Goal: Task Accomplishment & Management: Use online tool/utility

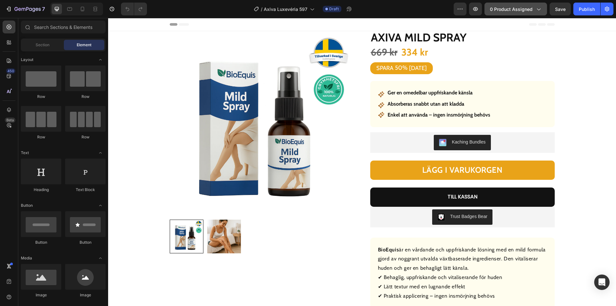
click at [515, 10] on span "0 product assigned" at bounding box center [511, 9] width 43 height 7
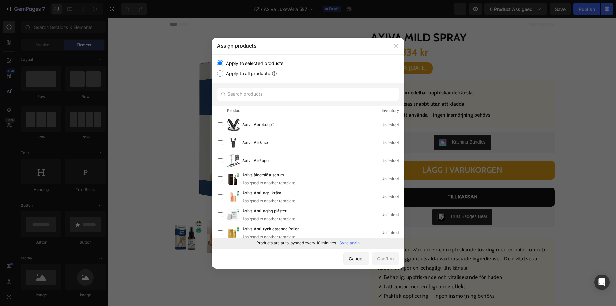
click at [343, 242] on p "Sync again" at bounding box center [349, 243] width 20 height 6
click at [262, 91] on input "text" at bounding box center [308, 94] width 182 height 13
click at [262, 93] on input "text" at bounding box center [308, 94] width 182 height 13
paste input "Axiva Anti-rynk dagkräm"
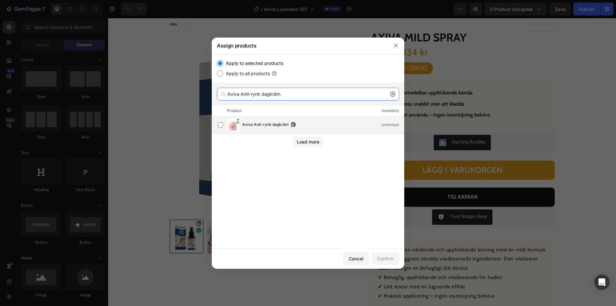
type input "Axiva Anti-rynk dagkräm"
click at [269, 124] on span "Axiva Anti-rynk dagkräm" at bounding box center [265, 124] width 46 height 7
click at [384, 258] on div "Confirm" at bounding box center [385, 258] width 17 height 7
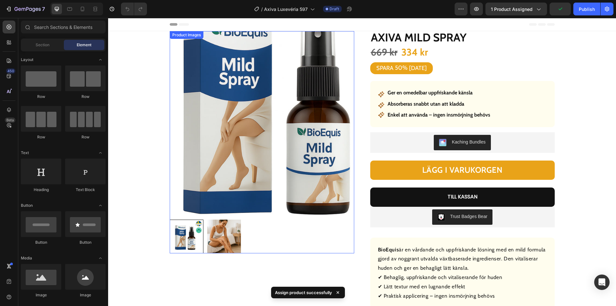
click at [218, 133] on img at bounding box center [262, 123] width 184 height 184
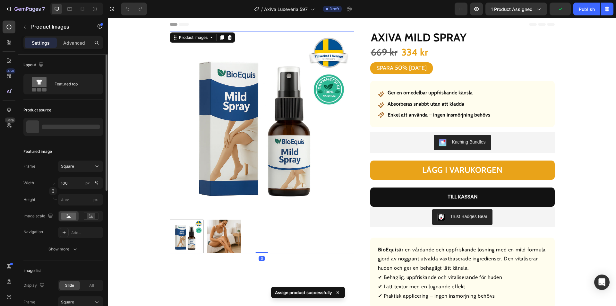
click at [60, 127] on div at bounding box center [71, 126] width 58 height 4
click at [61, 128] on p "Axiva Mild Spray" at bounding box center [56, 126] width 31 height 4
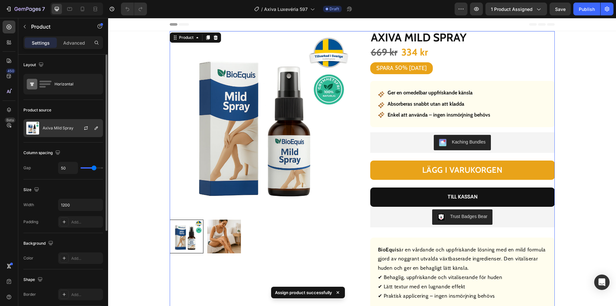
click at [50, 127] on p "Axiva Mild Spray" at bounding box center [58, 128] width 31 height 4
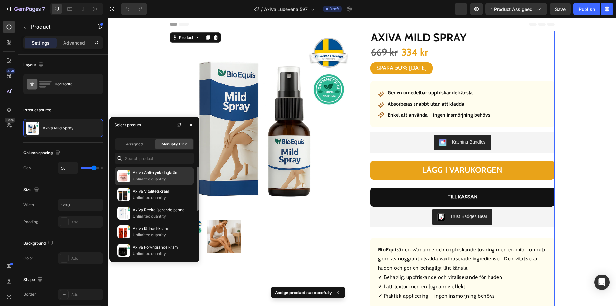
click at [153, 176] on p "Unlimited quantity" at bounding box center [162, 179] width 58 height 6
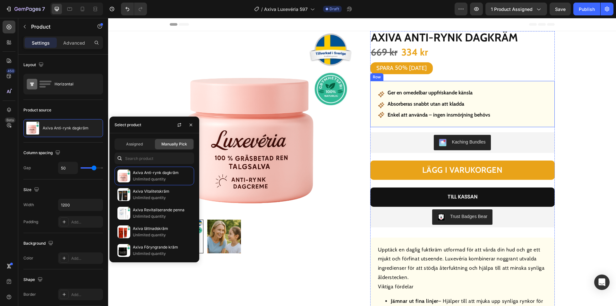
click at [411, 93] on strong "Ger en omedelbar uppfriskande känsla" at bounding box center [429, 92] width 85 height 6
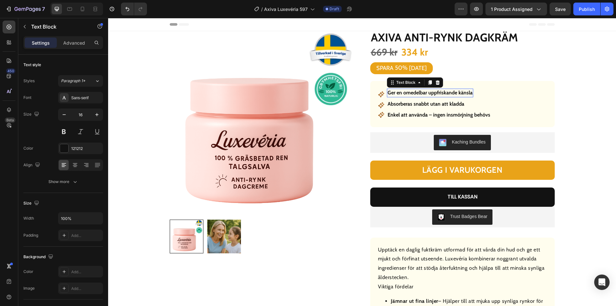
click at [411, 93] on strong "Ger en omedelbar uppfriskande känsla" at bounding box center [429, 92] width 85 height 6
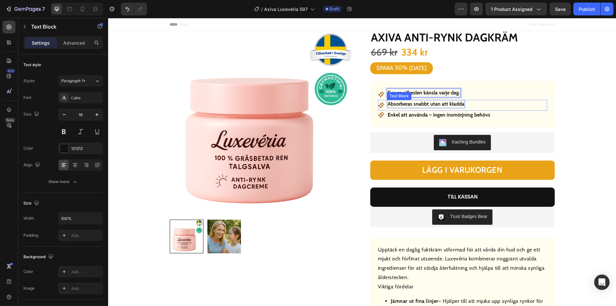
click at [416, 105] on strong "Absorberas snabbt utan att kladda" at bounding box center [425, 104] width 77 height 6
click at [440, 113] on strong "Enkel att använda – ingen insmörjning behövs" at bounding box center [438, 115] width 103 height 6
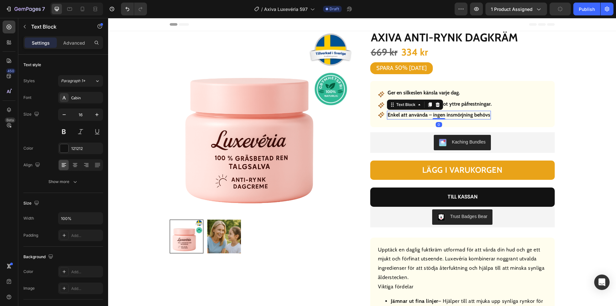
click at [440, 113] on strong "Enkel att använda – ingen insmörjning behövs" at bounding box center [438, 115] width 103 height 6
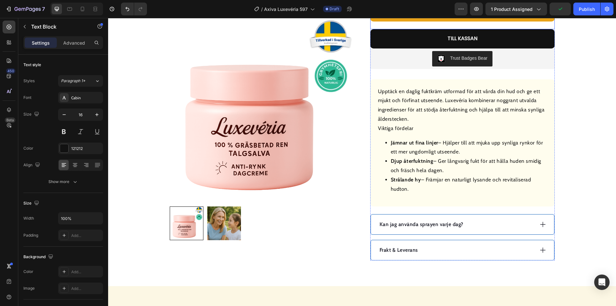
scroll to position [160, 0]
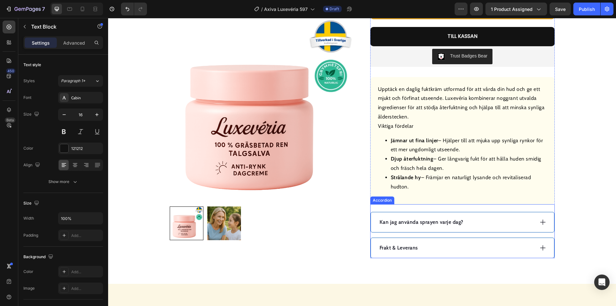
click at [491, 221] on div "Kan jag använda sprayen varje dag?" at bounding box center [455, 222] width 155 height 10
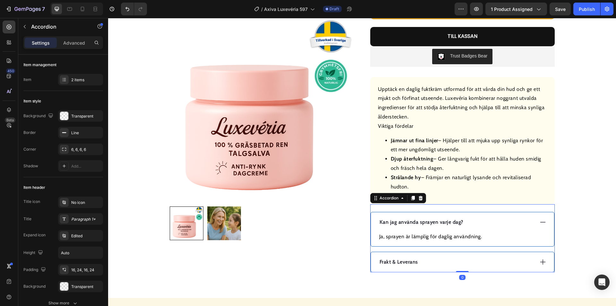
click at [432, 220] on p "Kan jag använda sprayen varje dag?" at bounding box center [421, 222] width 84 height 8
click at [432, 221] on p "Kan jag använda sprayen varje dag?" at bounding box center [421, 222] width 84 height 8
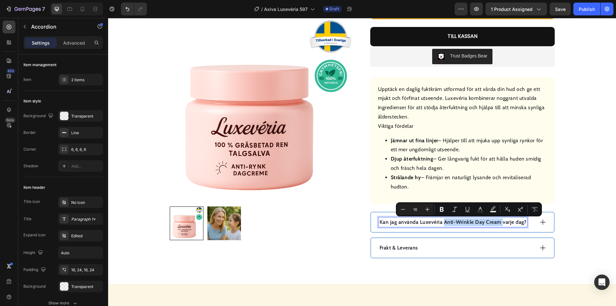
drag, startPoint x: 499, startPoint y: 221, endPoint x: 441, endPoint y: 221, distance: 57.7
click at [441, 221] on p "Kan jag använda Luxevéria Anti-Wrinkle Day Cream varje dag?" at bounding box center [452, 222] width 147 height 8
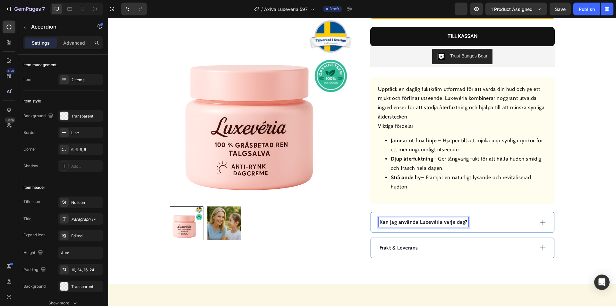
click at [493, 223] on div "Kan jag använda Luxevéria varje dag?" at bounding box center [455, 222] width 155 height 10
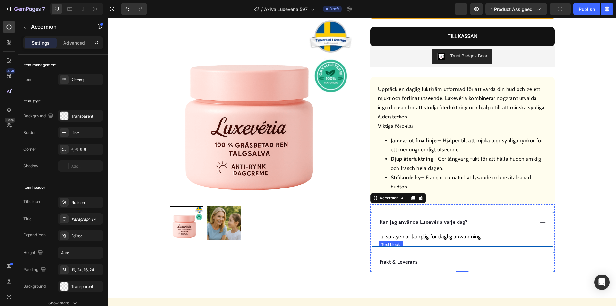
click at [429, 237] on p "Ja, sprayen är lämplig för daglig användning." at bounding box center [462, 236] width 166 height 8
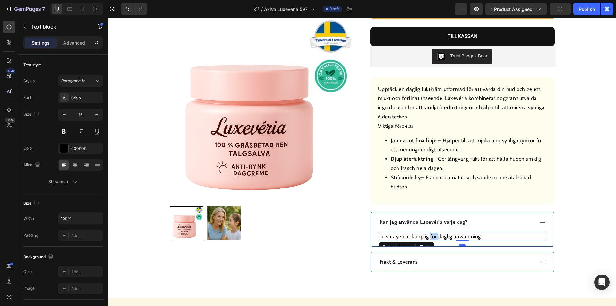
click at [429, 237] on p "Ja, sprayen är lämplig för daglig användning." at bounding box center [462, 236] width 166 height 8
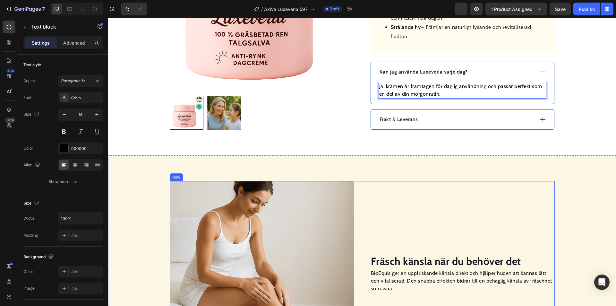
scroll to position [417, 0]
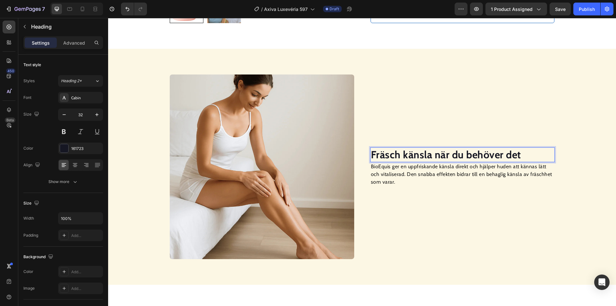
click at [412, 155] on strong "Fräsch känsla när du behöver det" at bounding box center [446, 154] width 150 height 13
click at [396, 174] on p "BioEquis ger en uppfriskande känsla direkt och hjälper huden att kännas lätt oc…" at bounding box center [462, 174] width 183 height 23
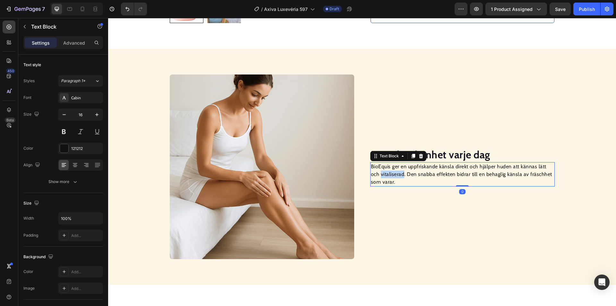
click at [396, 174] on p "BioEquis ger en uppfriskande känsla direkt och hjälper huden att kännas lätt oc…" at bounding box center [462, 174] width 183 height 23
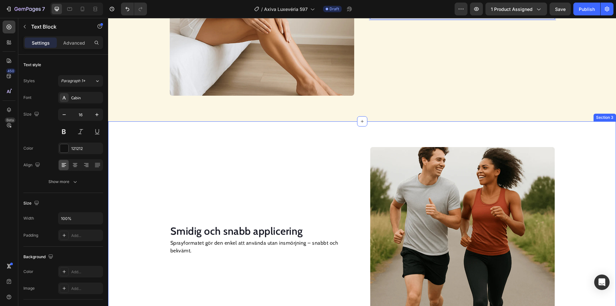
scroll to position [581, 0]
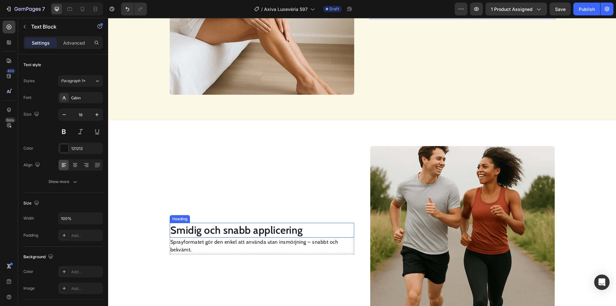
click at [239, 230] on h2 "Smidig och snabb applicering" at bounding box center [262, 229] width 184 height 15
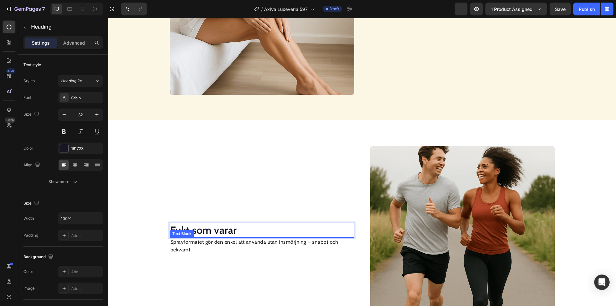
click at [221, 240] on p "Sprayformatet gör den enkel att använda utan insmörjning – snabbt och bekvämt." at bounding box center [261, 245] width 183 height 15
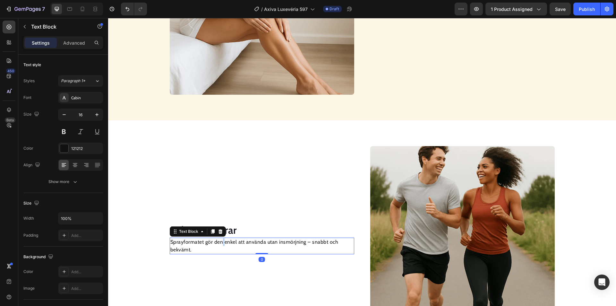
click at [221, 240] on p "Sprayformatet gör den enkel att använda utan insmörjning – snabbt och bekvämt." at bounding box center [261, 245] width 183 height 15
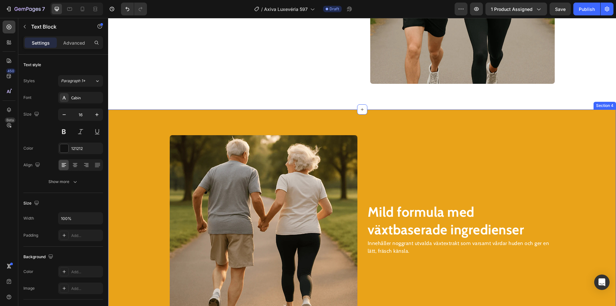
scroll to position [869, 0]
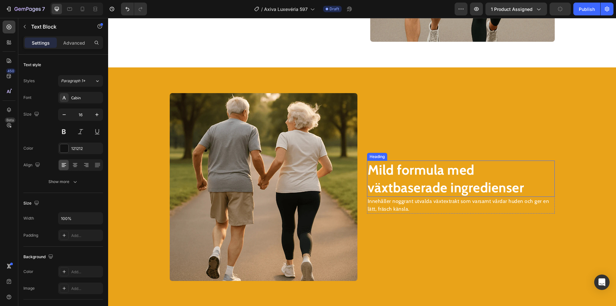
click at [403, 174] on strong "Mild formula med växtbaserade ingredienser" at bounding box center [445, 178] width 156 height 34
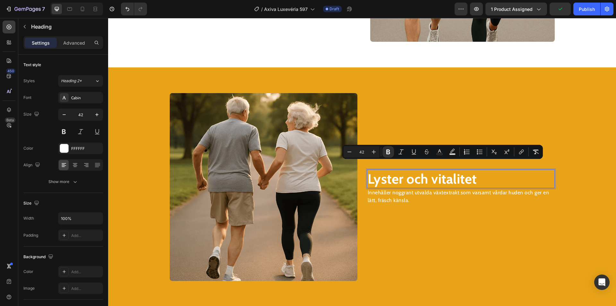
scroll to position [878, 0]
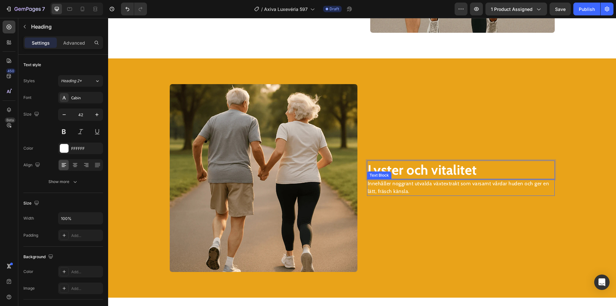
click at [389, 186] on p "Innehåller noggrant utvalda växtextrakt som varsamt vårdar huden och ger en lät…" at bounding box center [460, 187] width 186 height 15
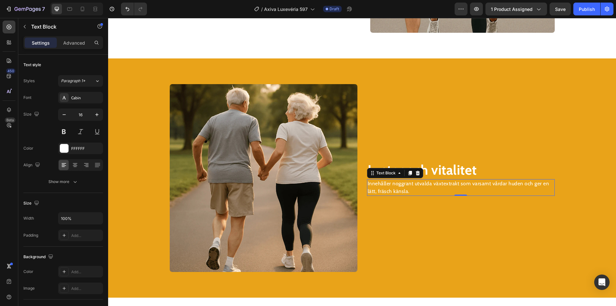
click at [389, 186] on p "Innehåller noggrant utvalda växtextrakt som varsamt vårdar huden och ger en lät…" at bounding box center [460, 187] width 186 height 15
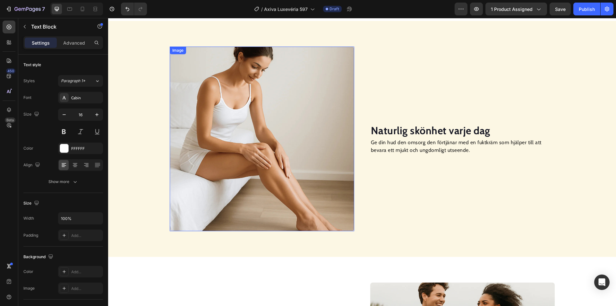
click at [239, 116] on img at bounding box center [262, 138] width 184 height 184
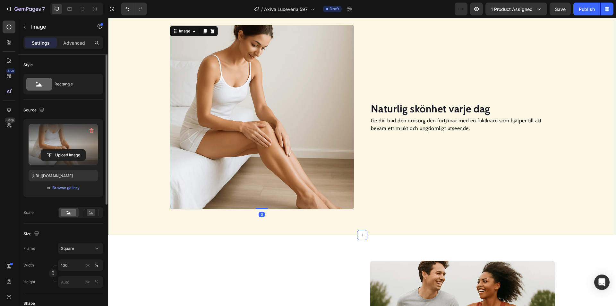
scroll to position [401, 0]
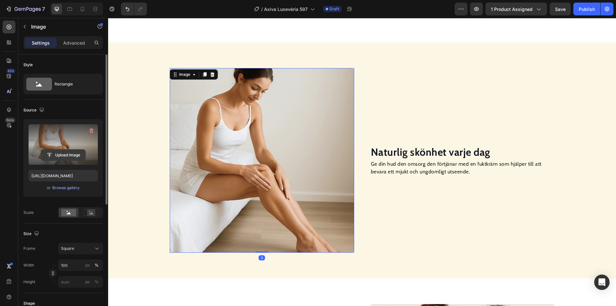
click at [65, 155] on input "file" at bounding box center [63, 154] width 44 height 11
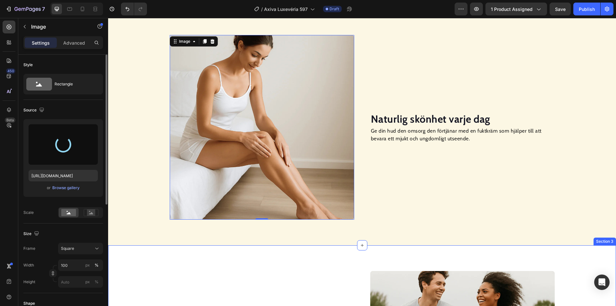
scroll to position [433, 0]
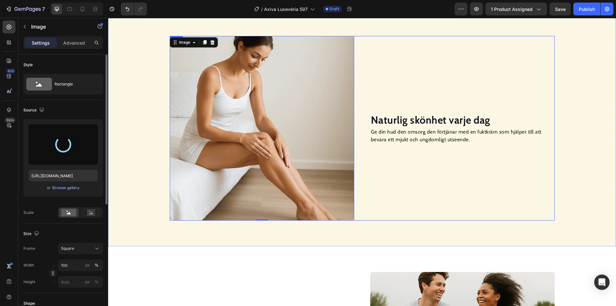
type input "[URL][DOMAIN_NAME]"
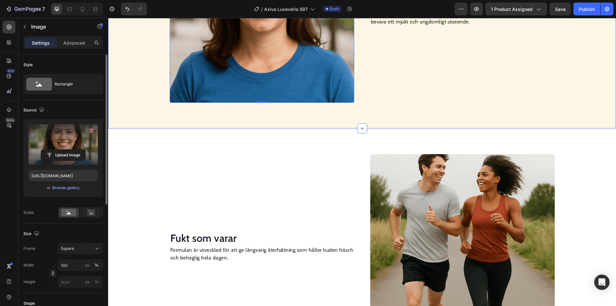
scroll to position [594, 0]
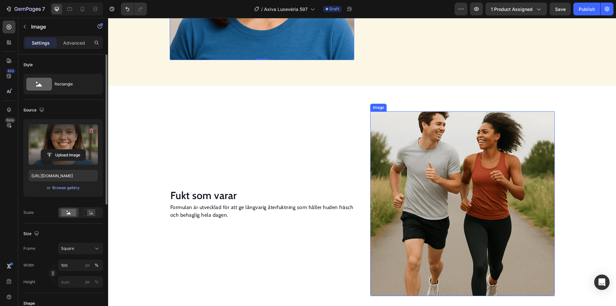
click at [424, 139] on img at bounding box center [462, 203] width 184 height 184
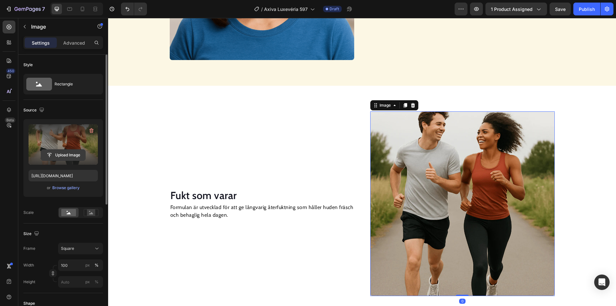
click at [61, 154] on input "file" at bounding box center [63, 154] width 44 height 11
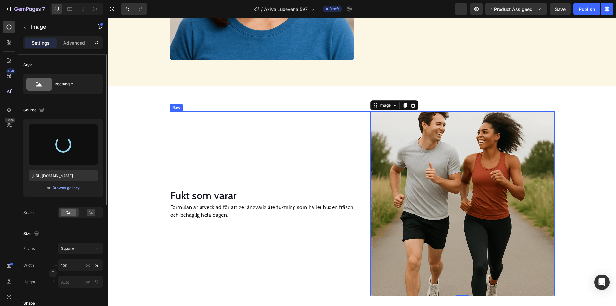
type input "[URL][DOMAIN_NAME]"
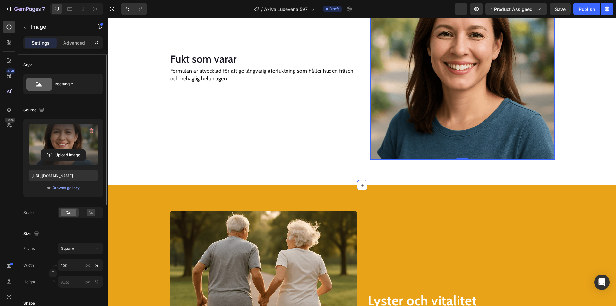
scroll to position [754, 0]
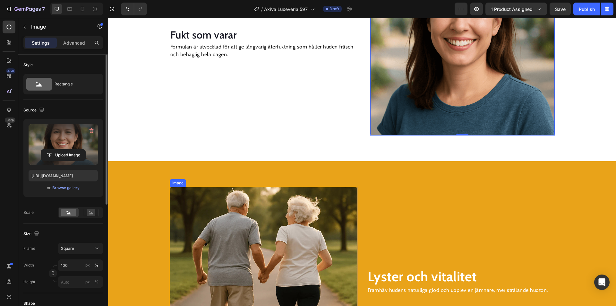
click at [290, 231] on img at bounding box center [264, 281] width 188 height 188
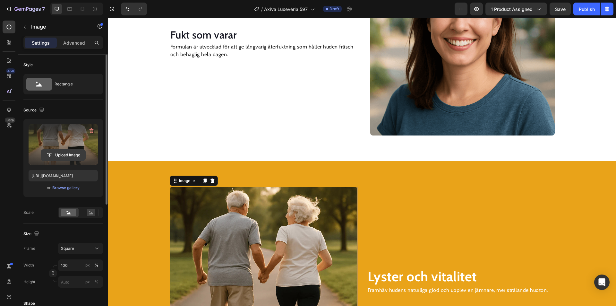
click at [61, 156] on input "file" at bounding box center [63, 154] width 44 height 11
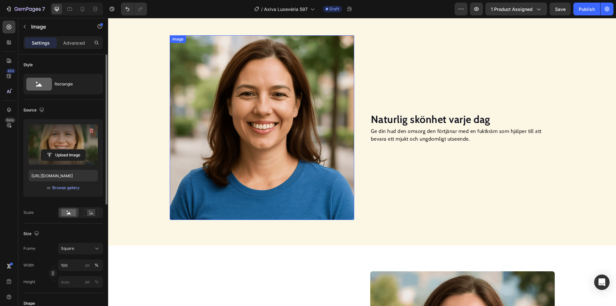
scroll to position [433, 0]
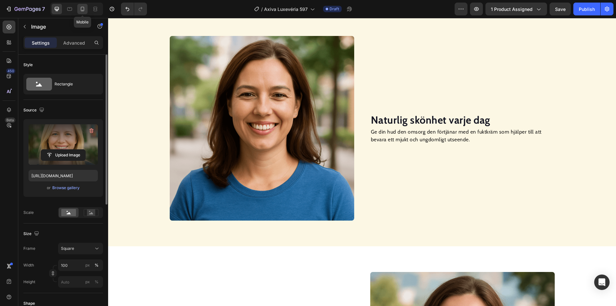
click at [82, 10] on icon at bounding box center [82, 9] width 6 height 6
type input "[URL][DOMAIN_NAME]"
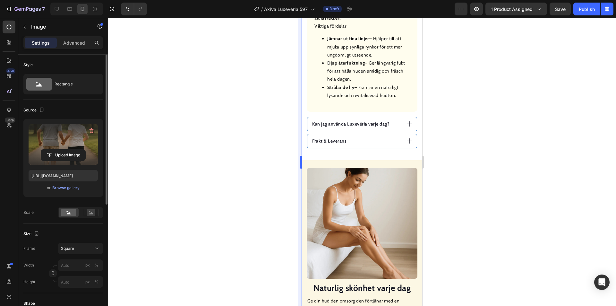
scroll to position [483, 0]
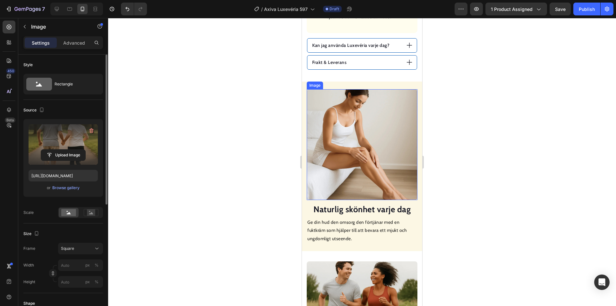
click at [362, 138] on img at bounding box center [361, 144] width 111 height 111
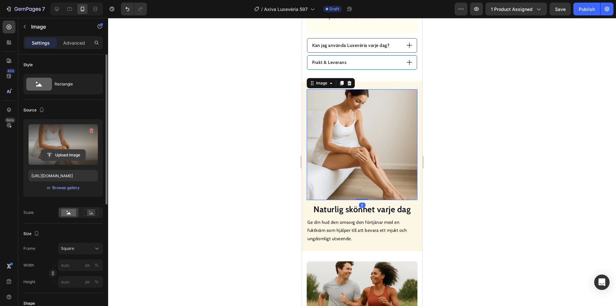
click at [63, 155] on input "file" at bounding box center [63, 154] width 44 height 11
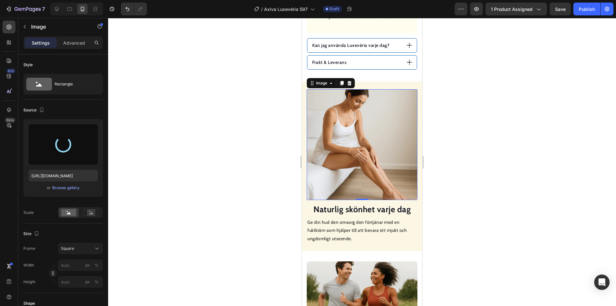
type input "[URL][DOMAIN_NAME]"
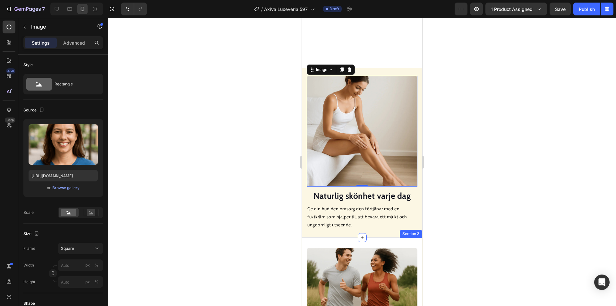
scroll to position [611, 0]
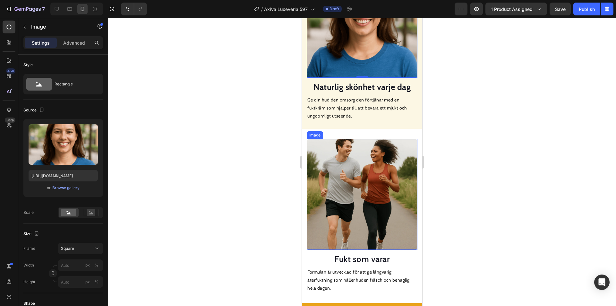
click at [340, 171] on img at bounding box center [361, 194] width 111 height 111
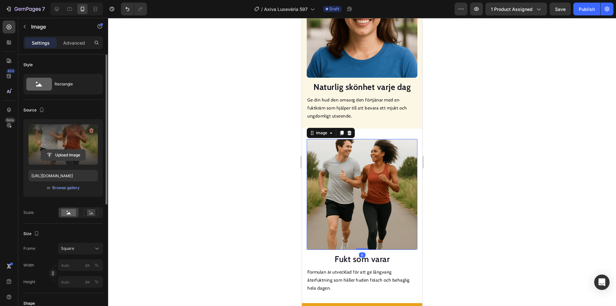
click at [70, 155] on input "file" at bounding box center [63, 154] width 44 height 11
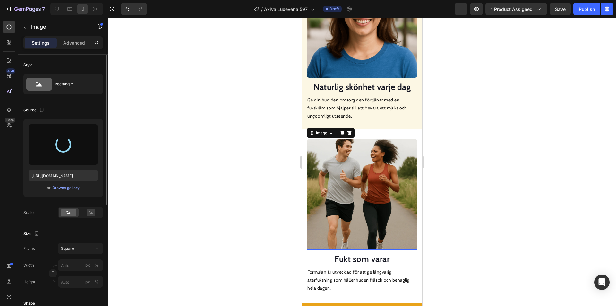
type input "[URL][DOMAIN_NAME]"
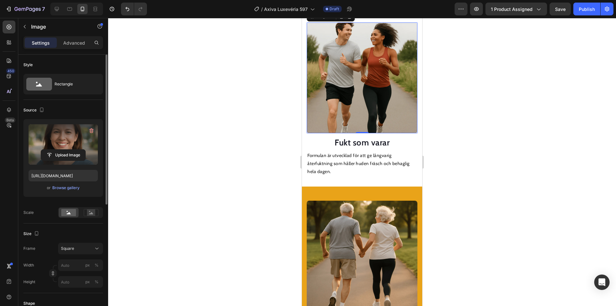
scroll to position [772, 0]
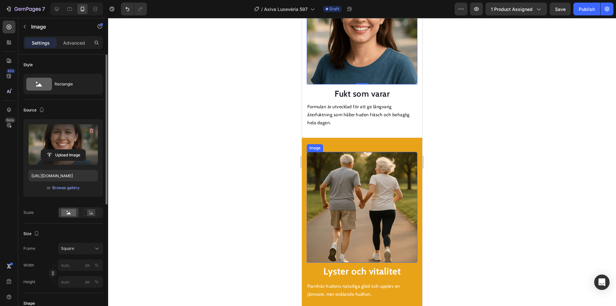
click at [359, 169] on img at bounding box center [361, 207] width 111 height 111
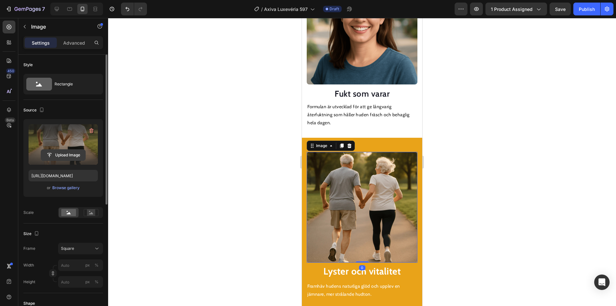
click at [71, 154] on input "file" at bounding box center [63, 154] width 44 height 11
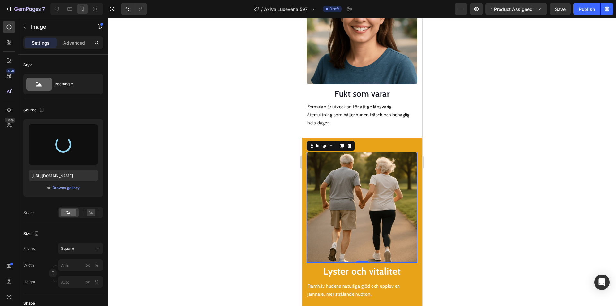
type input "[URL][DOMAIN_NAME]"
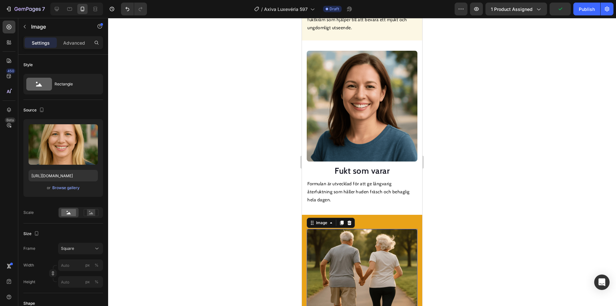
scroll to position [643, 0]
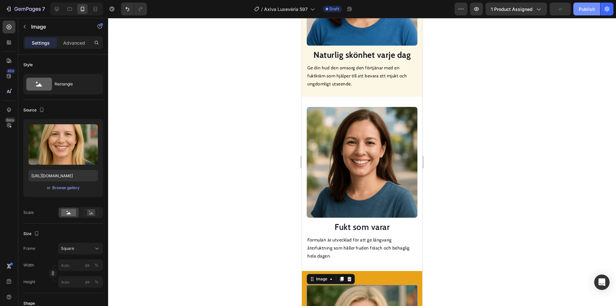
click at [584, 13] on button "Publish" at bounding box center [586, 9] width 27 height 13
